Goal: Navigation & Orientation: Find specific page/section

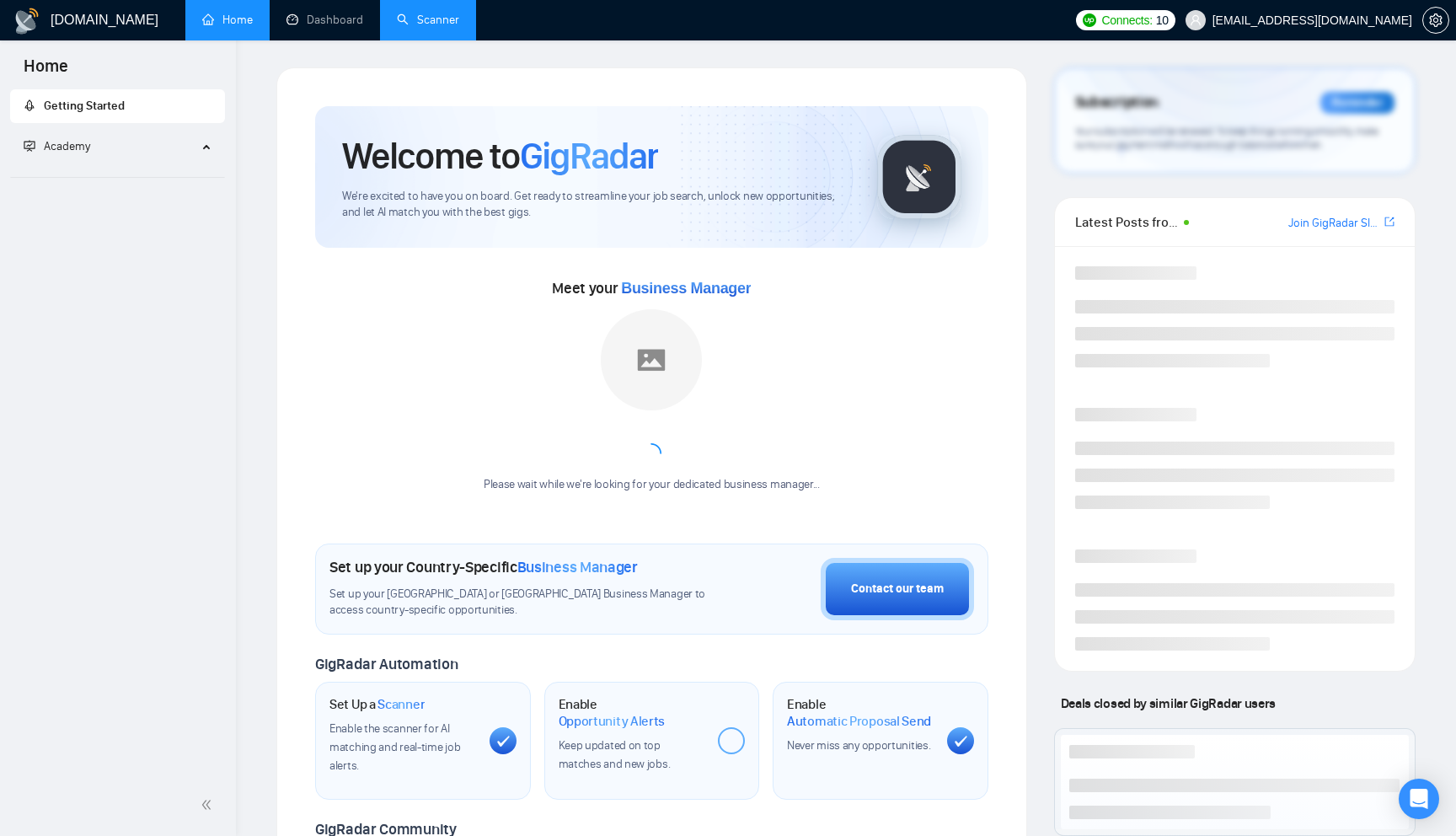
click at [413, 20] on link "Scanner" at bounding box center [427, 19] width 62 height 14
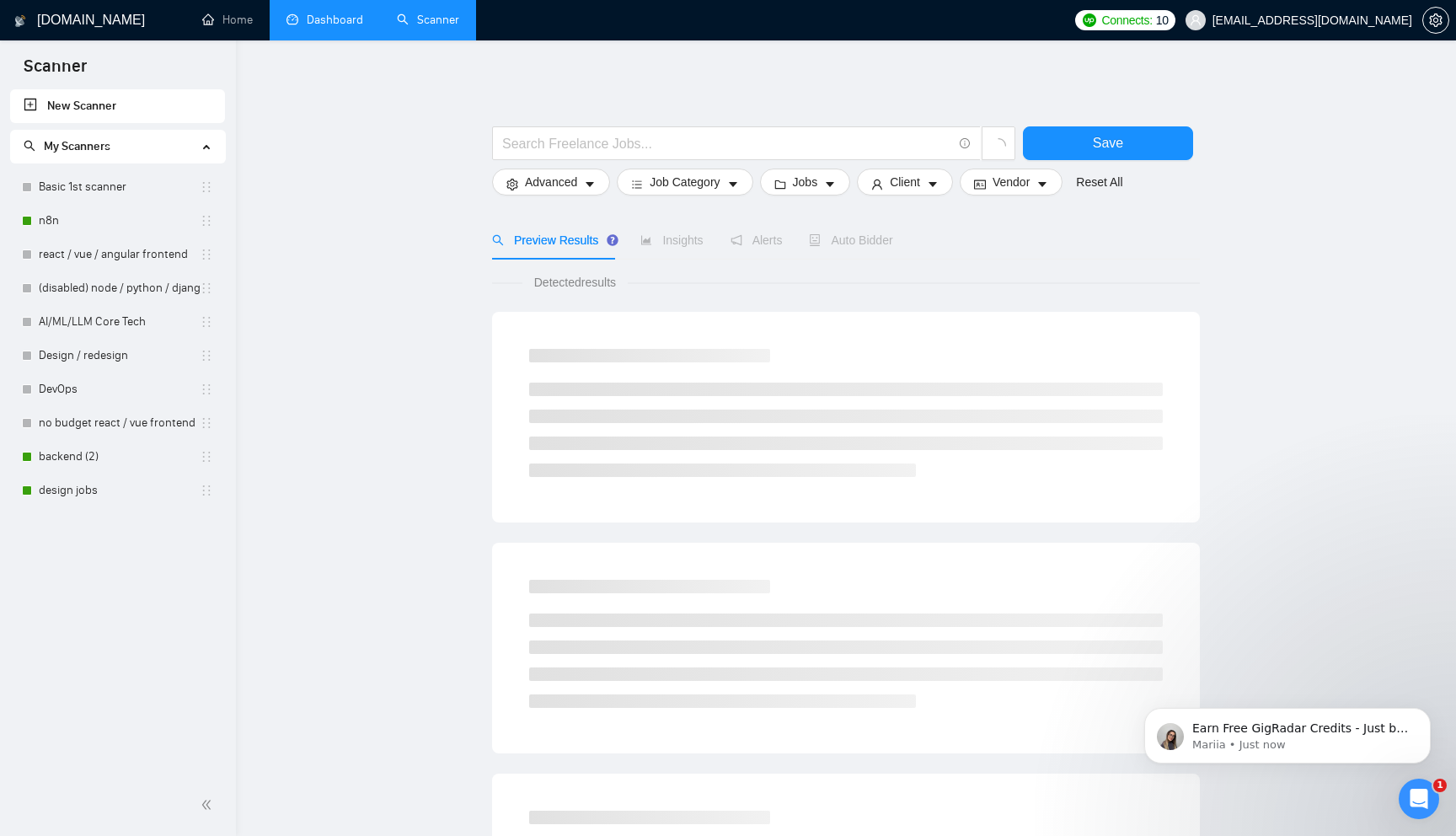
click at [341, 19] on link "Dashboard" at bounding box center [324, 19] width 77 height 14
